Goal: Task Accomplishment & Management: Use online tool/utility

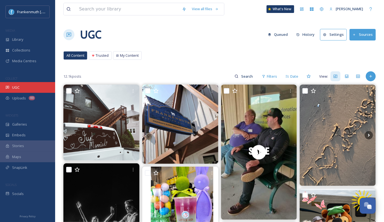
click at [29, 83] on div "UGC" at bounding box center [27, 87] width 55 height 11
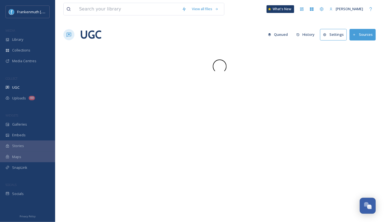
click at [29, 83] on div "UGC" at bounding box center [27, 87] width 55 height 11
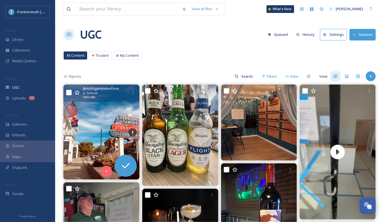
click at [114, 121] on img at bounding box center [101, 132] width 76 height 95
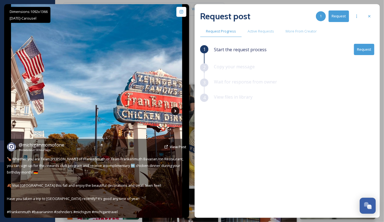
click at [174, 111] on icon at bounding box center [175, 111] width 8 height 8
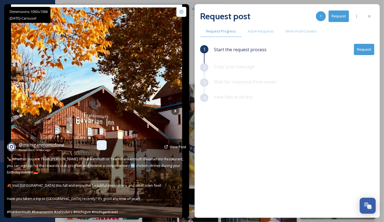
click at [100, 144] on icon at bounding box center [102, 145] width 4 height 4
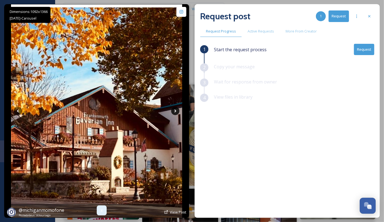
click at [176, 111] on icon at bounding box center [175, 111] width 8 height 8
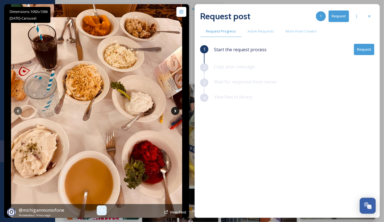
click at [178, 111] on icon at bounding box center [175, 111] width 8 height 8
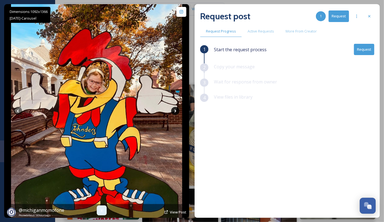
click at [177, 111] on icon at bounding box center [175, 111] width 8 height 8
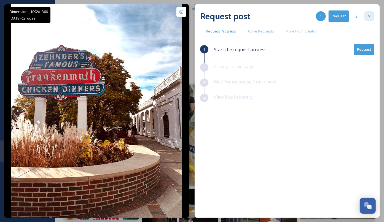
click at [372, 16] on div at bounding box center [369, 16] width 10 height 10
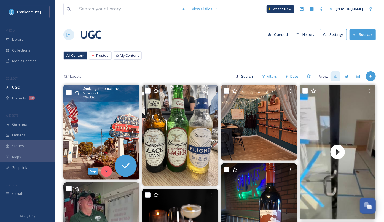
click at [106, 170] on icon at bounding box center [106, 172] width 4 height 4
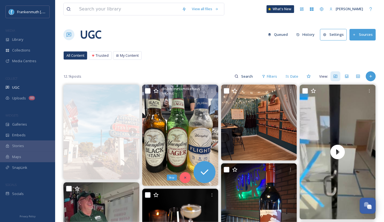
click at [182, 175] on div "Skip" at bounding box center [185, 177] width 11 height 11
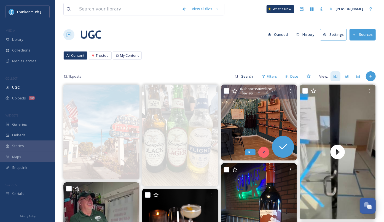
click at [266, 152] on div "Skip" at bounding box center [263, 152] width 11 height 11
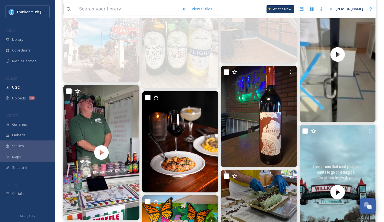
scroll to position [98, 0]
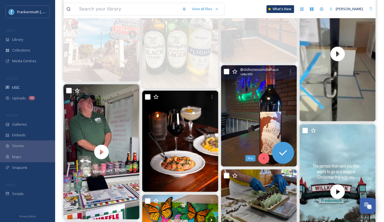
click at [265, 160] on div "Skip" at bounding box center [263, 158] width 11 height 11
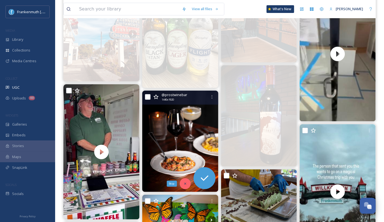
click at [187, 181] on div "Skip" at bounding box center [185, 183] width 11 height 11
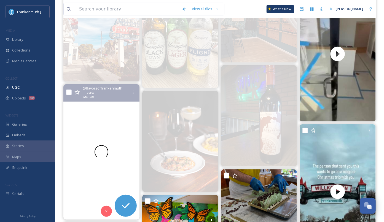
scroll to position [135, 0]
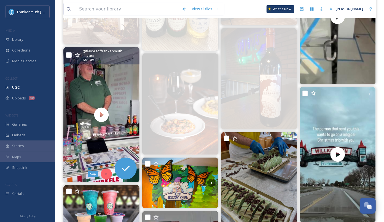
click at [106, 173] on icon at bounding box center [106, 174] width 2 height 2
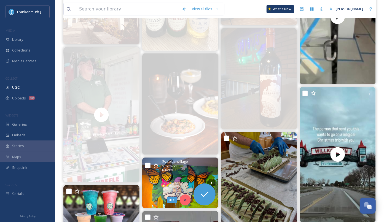
click at [185, 202] on div "Skip" at bounding box center [185, 200] width 11 height 11
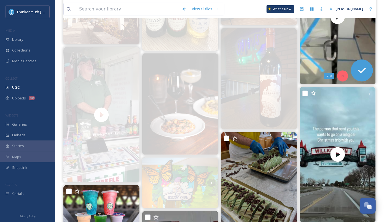
click at [344, 79] on div "Skip" at bounding box center [342, 76] width 11 height 11
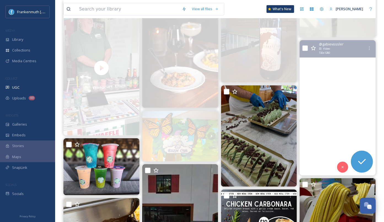
scroll to position [178, 0]
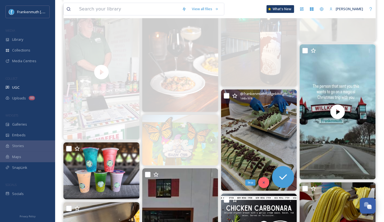
click at [265, 183] on icon at bounding box center [264, 183] width 2 height 2
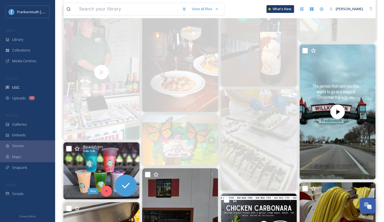
click at [105, 188] on div "Skip" at bounding box center [106, 191] width 11 height 11
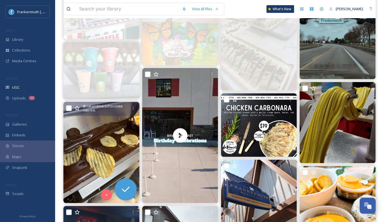
scroll to position [280, 0]
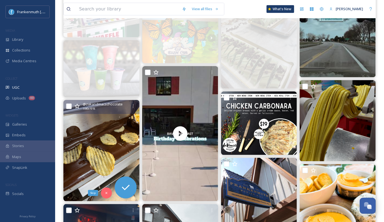
click at [105, 188] on div "Skip" at bounding box center [106, 193] width 11 height 11
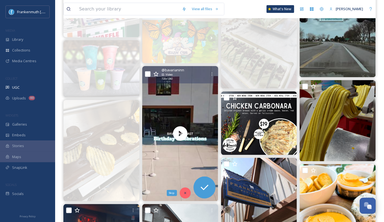
click at [186, 193] on icon at bounding box center [185, 193] width 2 height 2
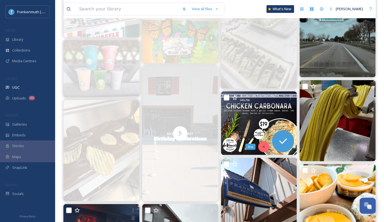
click at [265, 147] on icon at bounding box center [264, 147] width 2 height 2
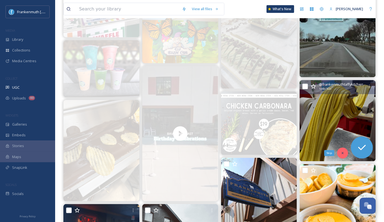
click at [341, 152] on icon at bounding box center [343, 153] width 4 height 4
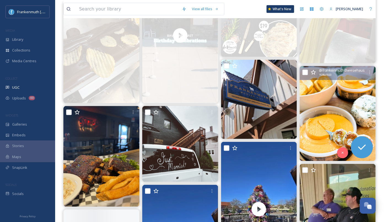
scroll to position [379, 0]
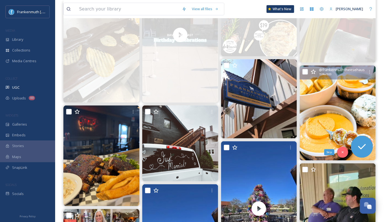
click at [337, 152] on div "Skip" at bounding box center [342, 152] width 11 height 11
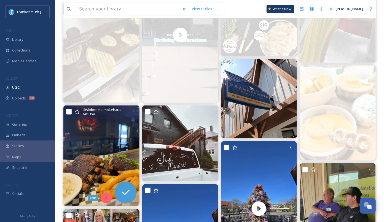
click at [107, 197] on icon at bounding box center [106, 198] width 4 height 4
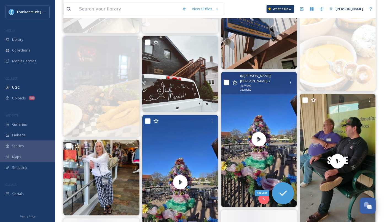
scroll to position [471, 0]
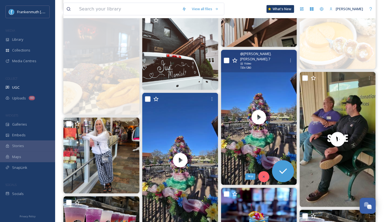
click at [264, 175] on icon at bounding box center [264, 177] width 4 height 4
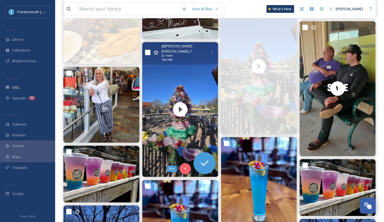
scroll to position [529, 0]
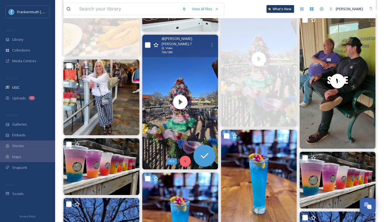
click at [187, 159] on div "Skip" at bounding box center [185, 161] width 11 height 11
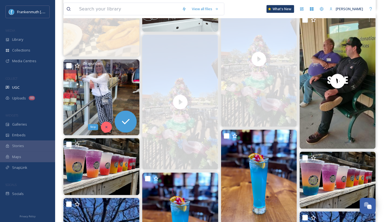
click at [108, 127] on icon at bounding box center [106, 127] width 4 height 4
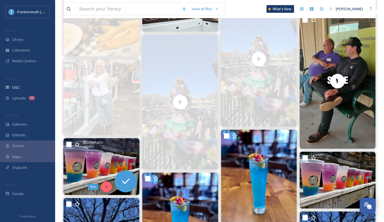
click at [103, 185] on div "Skip" at bounding box center [106, 187] width 11 height 11
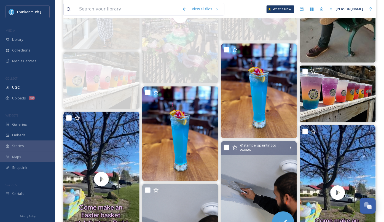
scroll to position [618, 0]
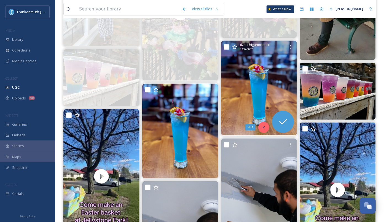
click at [263, 126] on icon at bounding box center [264, 127] width 2 height 2
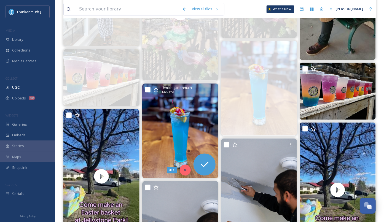
click at [187, 174] on div "Skip" at bounding box center [185, 170] width 11 height 11
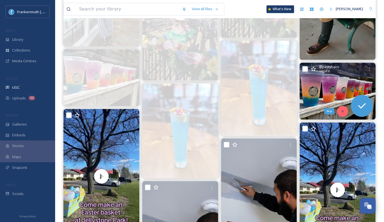
click at [344, 109] on icon at bounding box center [343, 111] width 4 height 4
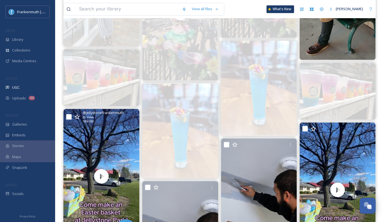
scroll to position [713, 0]
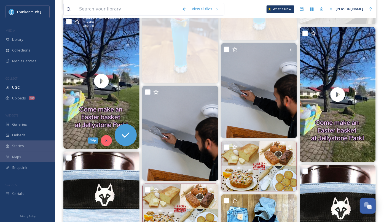
click at [106, 141] on icon at bounding box center [106, 141] width 4 height 4
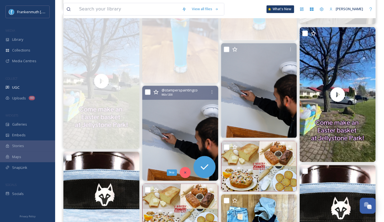
click at [185, 173] on icon at bounding box center [185, 173] width 4 height 4
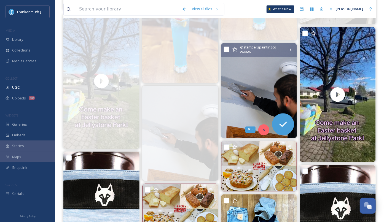
click at [262, 132] on div "Skip" at bounding box center [263, 129] width 11 height 11
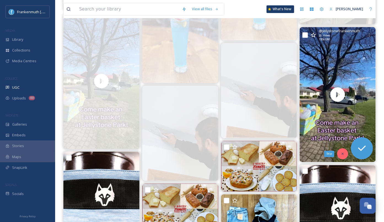
click at [341, 153] on icon at bounding box center [343, 154] width 4 height 4
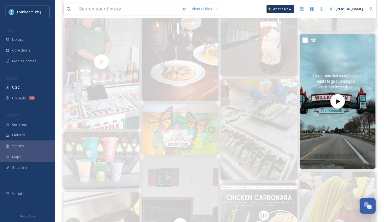
scroll to position [166, 0]
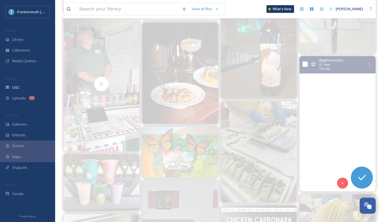
click at [341, 148] on video "The person who sent you this wants to go on a magical Christmas trip to Franken…" at bounding box center [338, 123] width 76 height 135
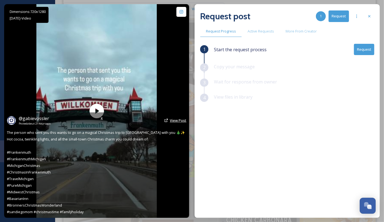
click at [173, 123] on span "View Post" at bounding box center [178, 120] width 17 height 5
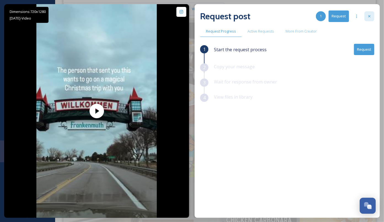
click at [369, 18] on icon at bounding box center [369, 16] width 4 height 4
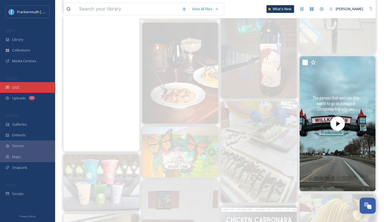
click at [27, 90] on div "UGC" at bounding box center [27, 87] width 55 height 11
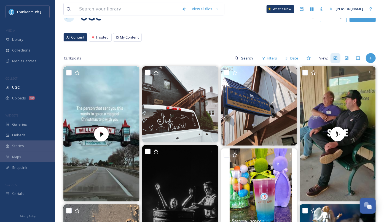
scroll to position [18, 0]
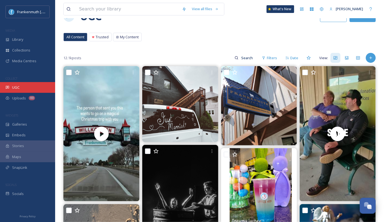
click at [22, 91] on div "UGC" at bounding box center [27, 87] width 55 height 11
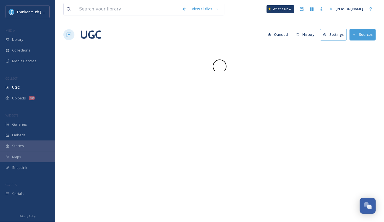
click at [22, 91] on div "UGC" at bounding box center [27, 87] width 55 height 11
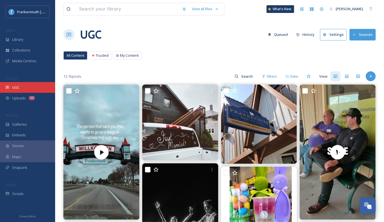
click at [28, 92] on div "UGC" at bounding box center [27, 87] width 55 height 11
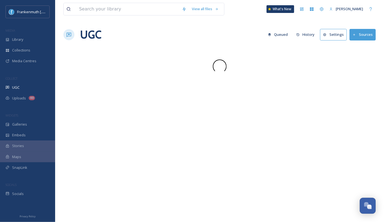
click at [28, 92] on div "UGC" at bounding box center [27, 87] width 55 height 11
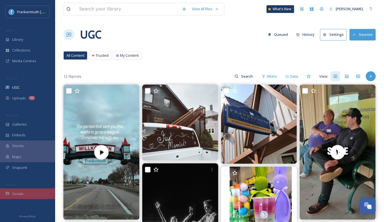
click at [25, 190] on div "Socials" at bounding box center [27, 194] width 55 height 11
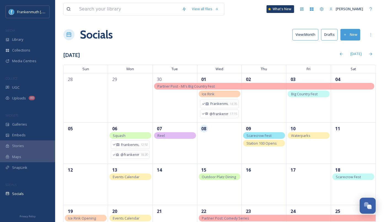
click at [201, 35] on div "Socials View: Month Drafts New" at bounding box center [219, 34] width 312 height 17
click at [195, 37] on div "Socials View: Month Drafts New" at bounding box center [219, 34] width 312 height 17
click at [27, 82] on div "UGC" at bounding box center [27, 87] width 55 height 11
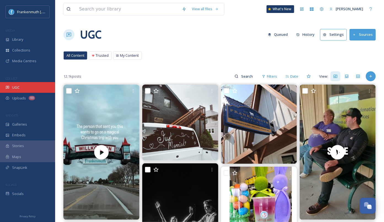
click at [33, 84] on div "UGC" at bounding box center [27, 87] width 55 height 11
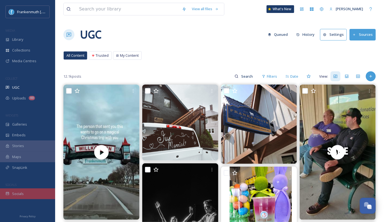
click at [32, 197] on div "Socials" at bounding box center [27, 194] width 55 height 11
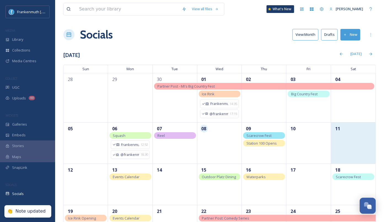
click at [365, 122] on div "11" at bounding box center [353, 142] width 45 height 41
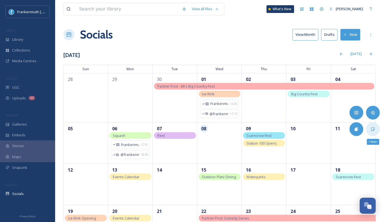
click at [370, 129] on div "+ Note" at bounding box center [373, 129] width 14 height 14
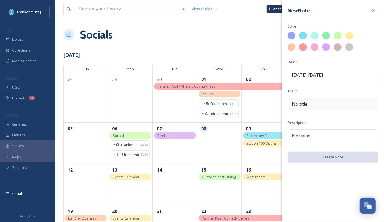
click at [321, 104] on div "No title" at bounding box center [333, 104] width 88 height 13
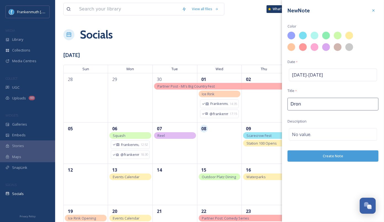
type input "Drone"
click at [350, 35] on div at bounding box center [349, 35] width 9 height 9
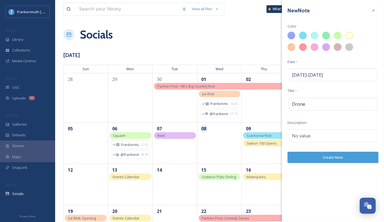
click at [348, 159] on button "Create Note" at bounding box center [332, 157] width 91 height 11
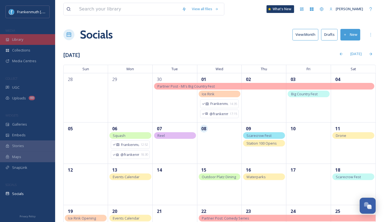
click at [31, 42] on div "Library" at bounding box center [27, 39] width 55 height 11
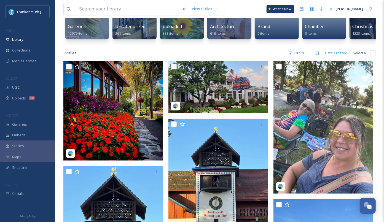
scroll to position [82, 0]
